Goal: Task Accomplishment & Management: Manage account settings

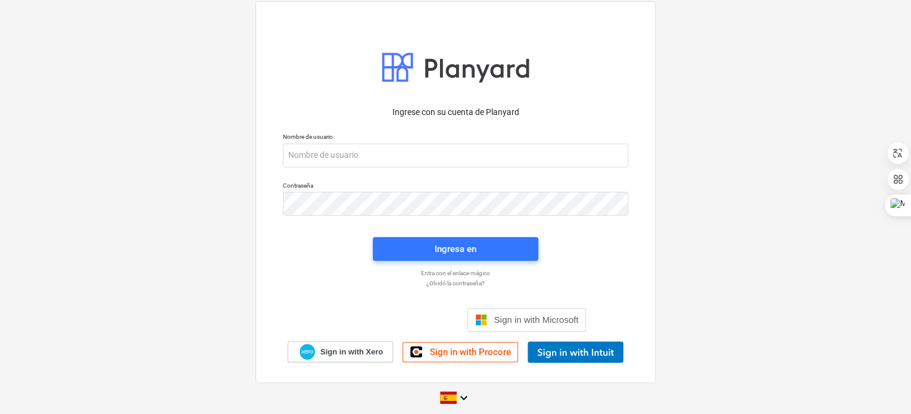
click at [480, 167] on div at bounding box center [455, 155] width 345 height 24
click at [664, 287] on div "Ingrese con su cuenta de Planyard Nombre de usuario Contraseña Ingresa en Entra…" at bounding box center [455, 207] width 911 height 430
click at [477, 273] on p "Entra con el enlace mágico" at bounding box center [455, 273] width 357 height 8
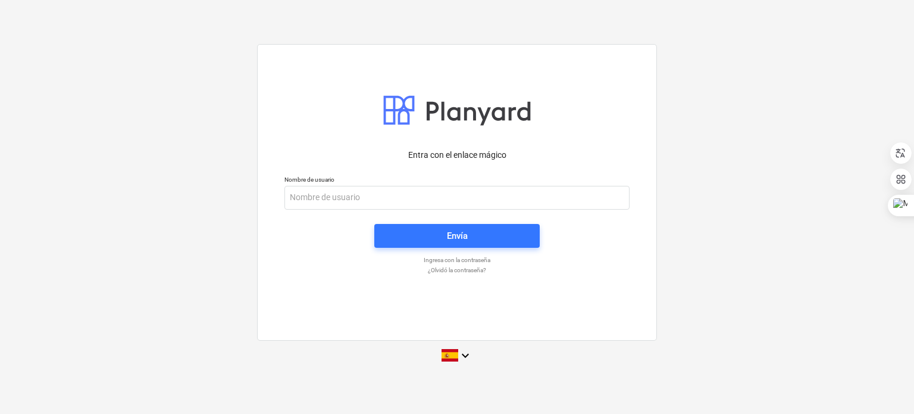
click at [477, 273] on p "¿Olvidó la contraseña?" at bounding box center [457, 270] width 357 height 8
click at [488, 146] on div "Recupera tu contraseña" at bounding box center [457, 155] width 360 height 27
click at [479, 102] on div at bounding box center [457, 110] width 149 height 42
